Goal: Transaction & Acquisition: Book appointment/travel/reservation

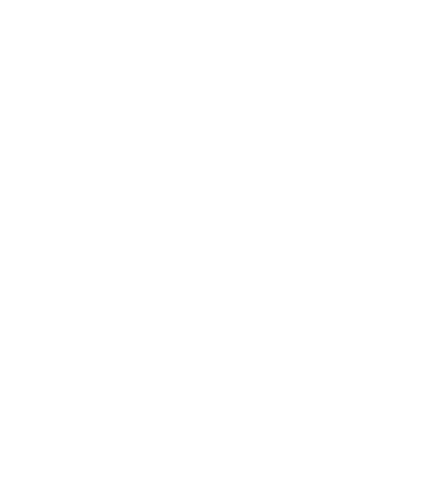
scroll to position [1520, 0]
click at [338, 185] on div "Attività" at bounding box center [344, 202] width 120 height 35
click at [404, 135] on icon at bounding box center [404, 144] width 24 height 19
click at [405, 93] on div "Valle Isarco – Colle Isarco Kinderparadies Alpin ***ˢ Famiglia Außerhofer 15/05…" at bounding box center [213, 25] width 426 height 160
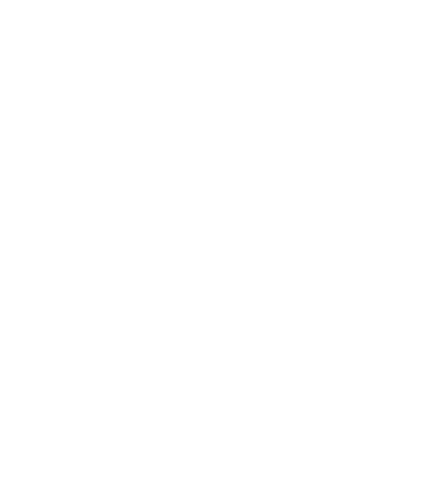
scroll to position [0, 0]
click at [380, 16] on img at bounding box center [397, 25] width 55 height 28
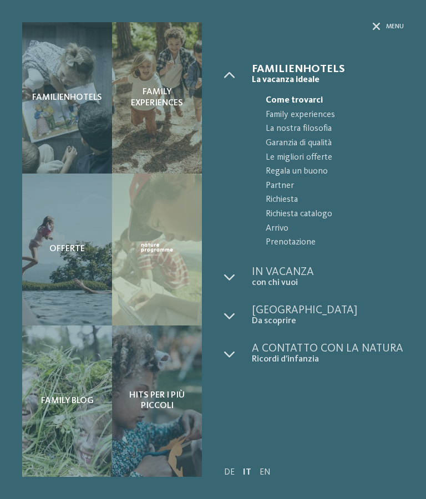
click at [312, 112] on span "Family experiences" at bounding box center [335, 115] width 138 height 14
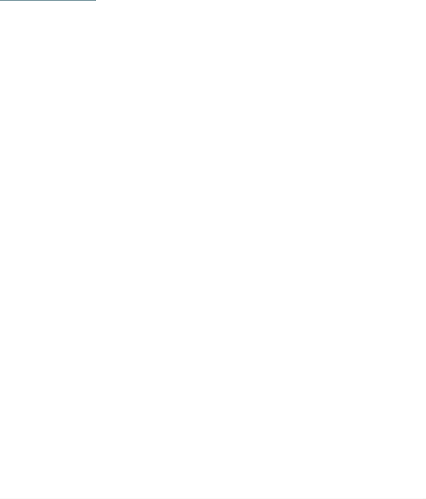
scroll to position [984, 0]
click at [388, 25] on icon at bounding box center [386, 25] width 11 height 8
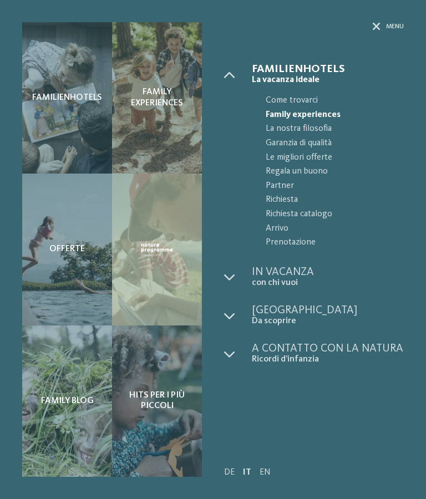
click at [284, 278] on span "con chi vuoi" at bounding box center [328, 283] width 152 height 11
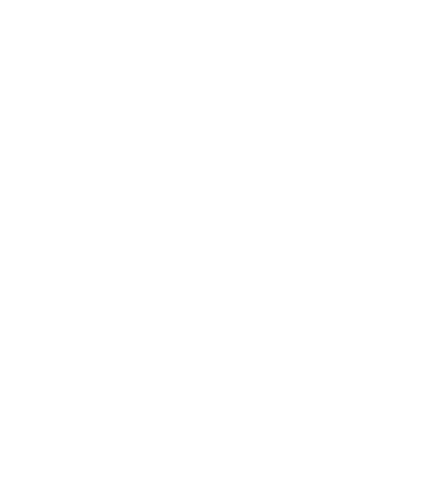
scroll to position [1249, 0]
click at [402, 197] on icon at bounding box center [402, 202] width 30 height 25
click at [405, 193] on icon at bounding box center [402, 202] width 30 height 25
click at [406, 195] on icon at bounding box center [402, 202] width 30 height 25
click at [401, 191] on icon at bounding box center [402, 202] width 30 height 25
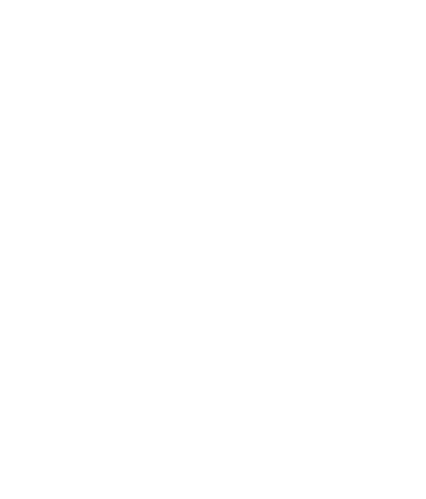
scroll to position [2091, 0]
click at [227, 339] on link "Panoramica degli hotel" at bounding box center [213, 343] width 108 height 8
click at [110, 302] on div "Valle Isarco – Valles-Rio Pusteria Familienhotel Huber ****ˢ Famiglia Stolz € €…" at bounding box center [114, 393] width 185 height 182
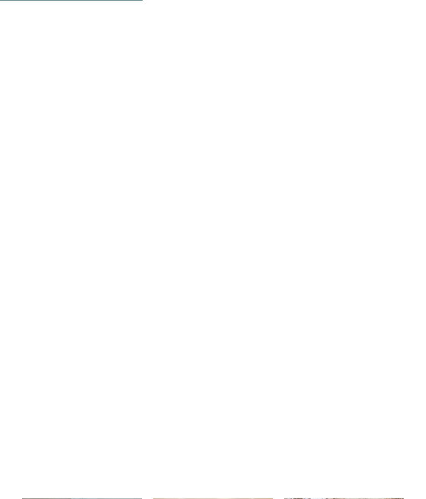
scroll to position [1308, 0]
click at [404, 149] on icon at bounding box center [404, 161] width 30 height 25
click at [30, 150] on icon at bounding box center [22, 161] width 30 height 25
click at [401, 149] on icon at bounding box center [404, 161] width 30 height 25
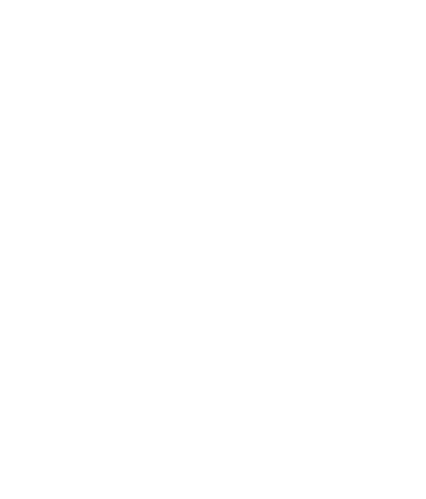
click at [406, 207] on icon at bounding box center [404, 219] width 30 height 25
click at [403, 207] on icon at bounding box center [404, 219] width 30 height 25
click at [399, 207] on icon at bounding box center [404, 219] width 30 height 25
click at [21, 207] on icon at bounding box center [22, 219] width 30 height 25
click at [24, 207] on icon at bounding box center [22, 219] width 30 height 25
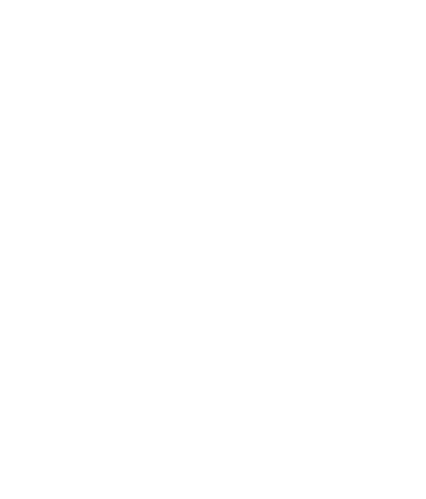
click at [23, 207] on icon at bounding box center [22, 219] width 30 height 25
click at [275, 253] on link "[PERSON_NAME] ora" at bounding box center [272, 264] width 91 height 22
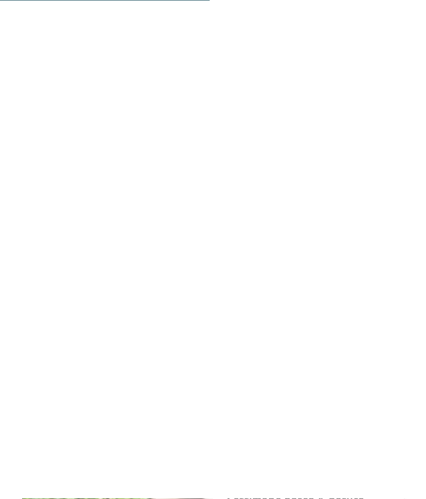
scroll to position [2029, 0]
